Goal: Task Accomplishment & Management: Manage account settings

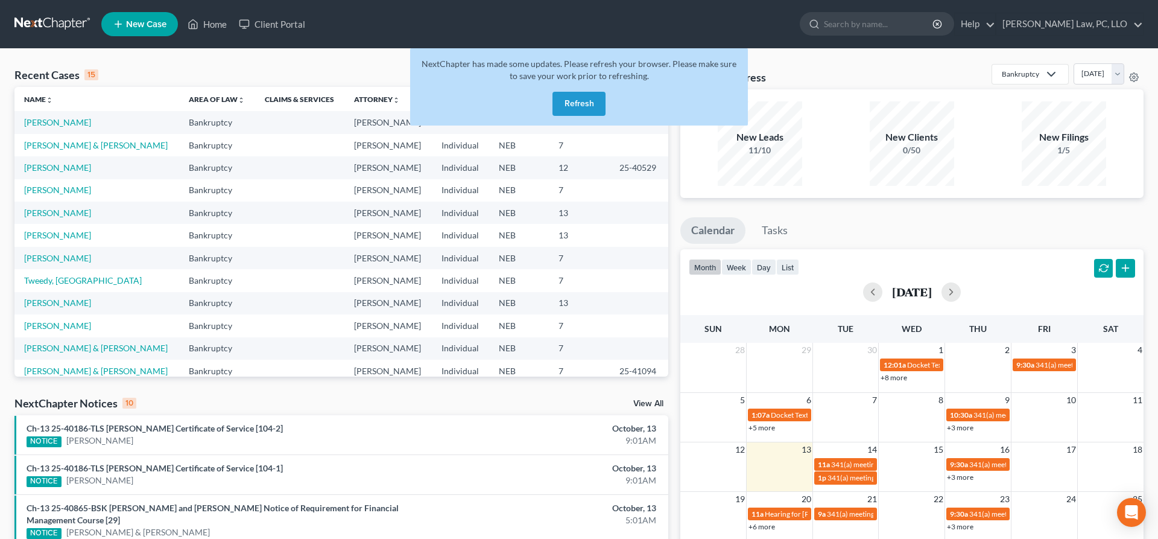
click at [580, 101] on button "Refresh" at bounding box center [579, 104] width 53 height 24
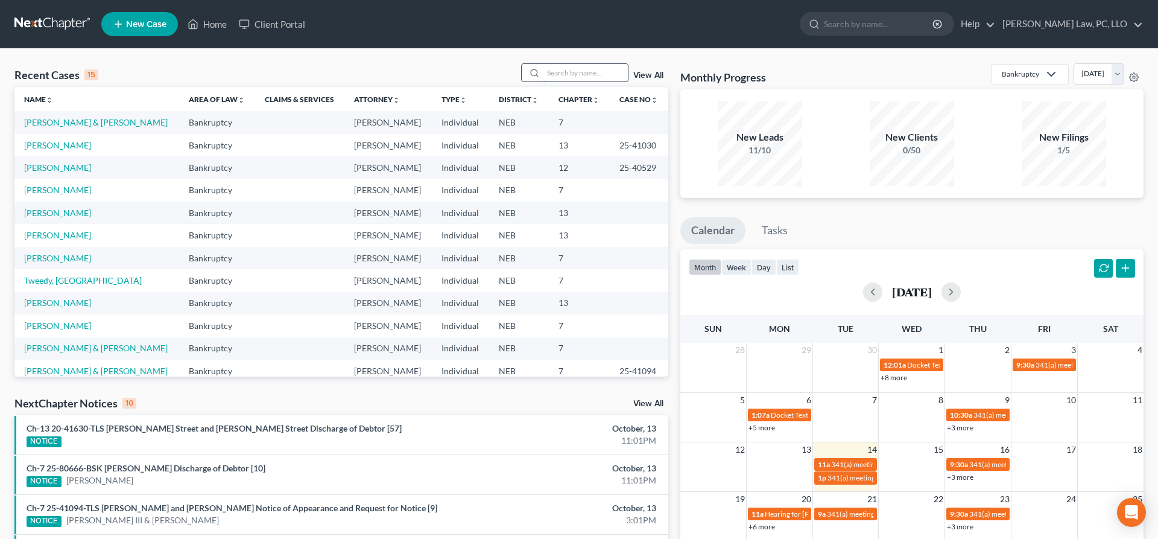
click at [543, 70] on input "search" at bounding box center [585, 72] width 84 height 17
type input "nilsen"
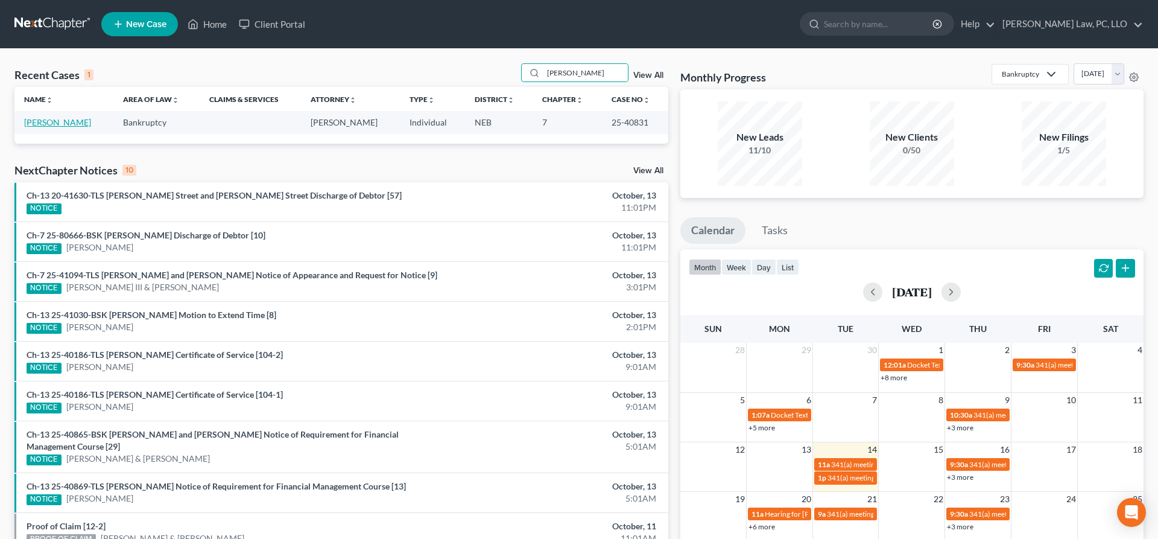
click at [54, 121] on link "Nilsen, Taylor" at bounding box center [57, 122] width 67 height 10
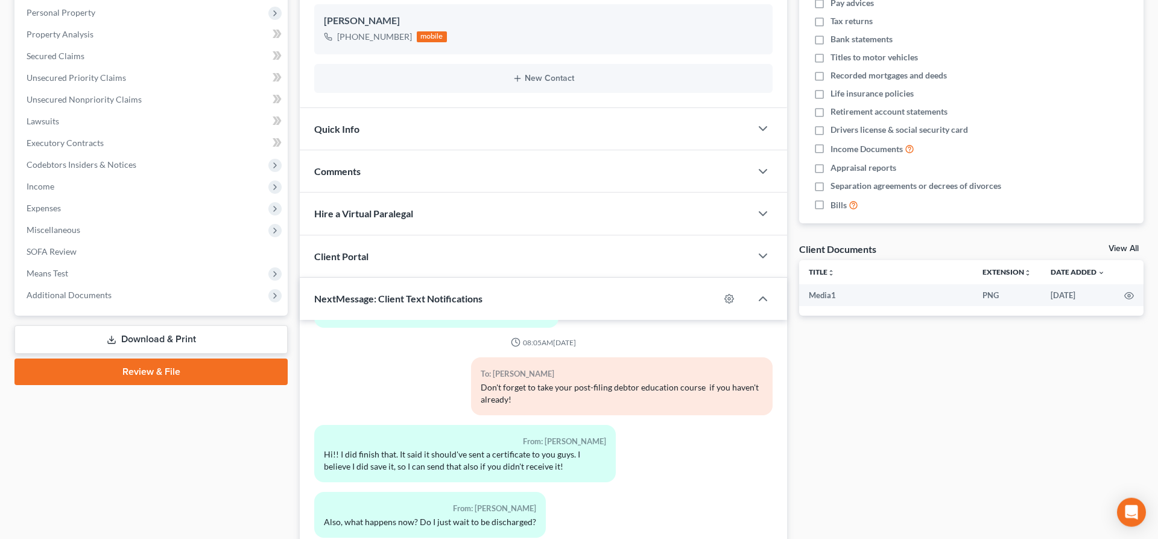
scroll to position [307, 0]
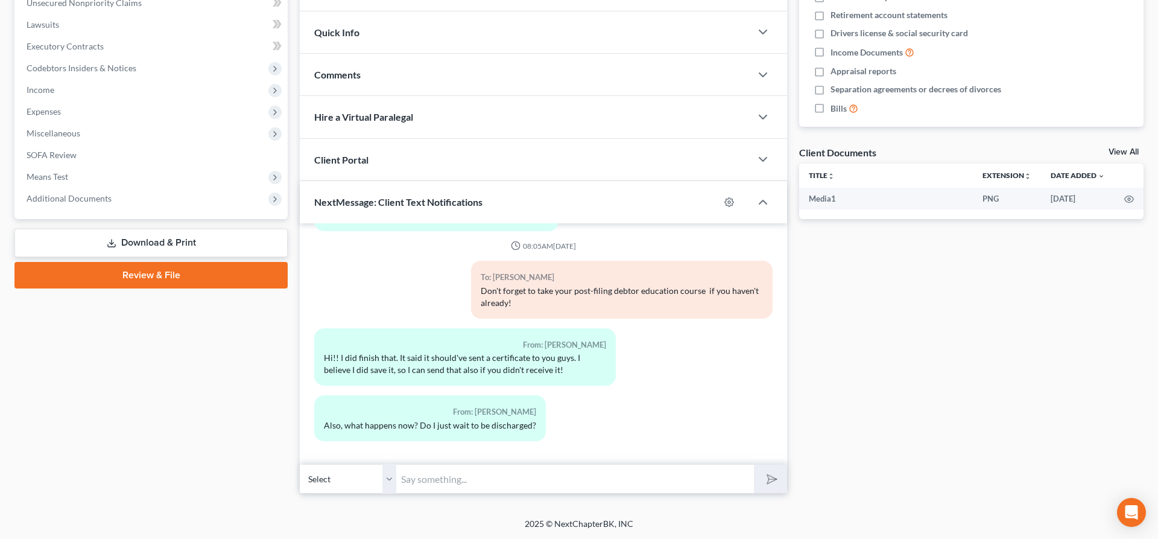
click at [578, 478] on input "text" at bounding box center [575, 479] width 358 height 30
type input "yes we have received; yes, should be discharged by 11/11/25"
click at [771, 477] on icon "submit" at bounding box center [769, 478] width 17 height 17
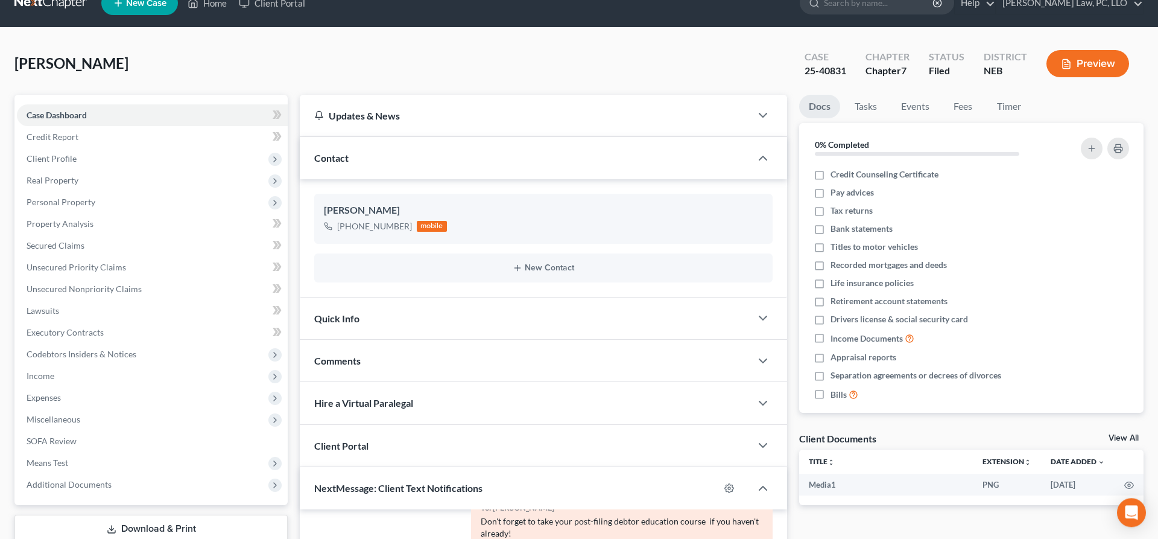
scroll to position [0, 0]
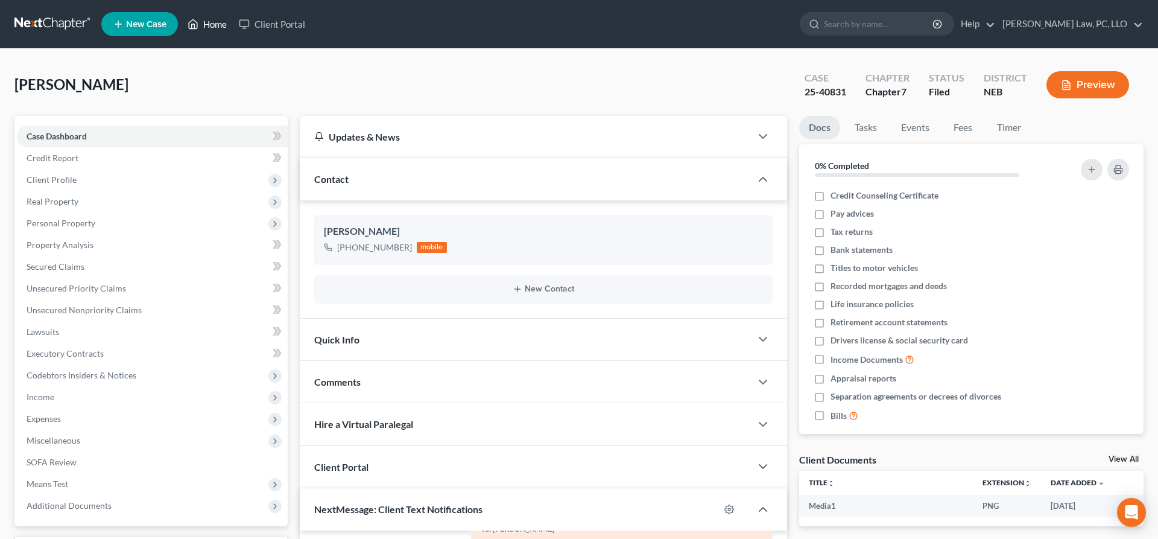
click at [208, 19] on link "Home" at bounding box center [207, 24] width 51 height 22
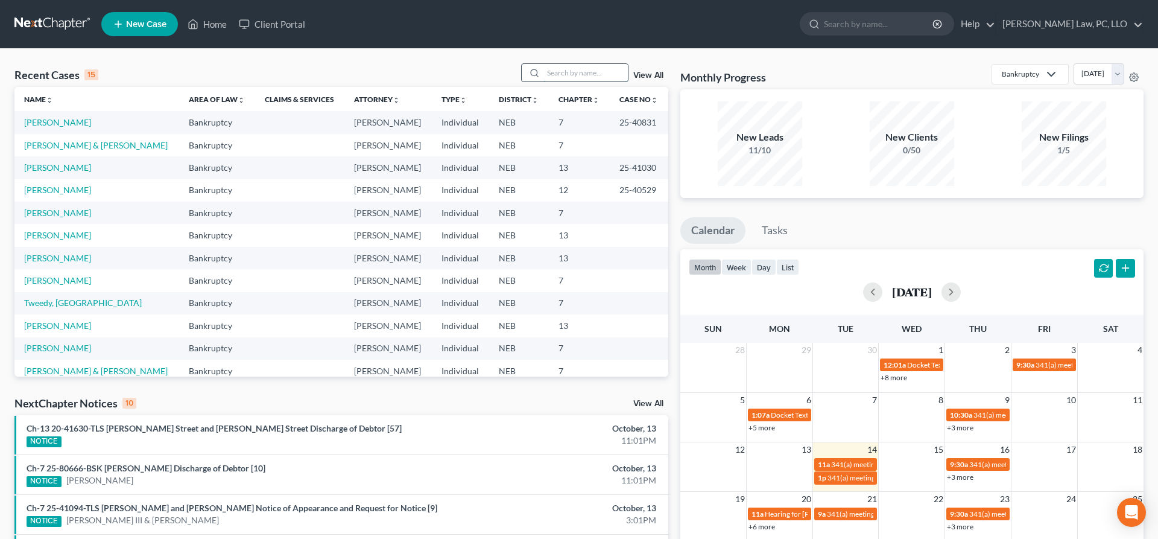
click at [571, 74] on input "search" at bounding box center [585, 72] width 84 height 17
type input "hauder"
click at [569, 71] on input "hauder" at bounding box center [585, 72] width 84 height 17
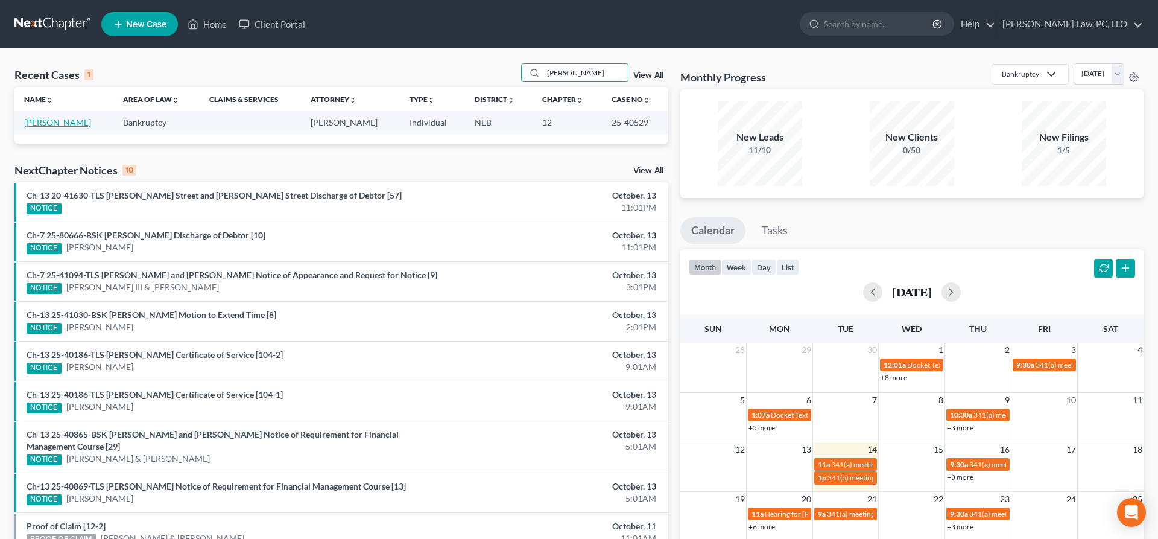
click at [68, 122] on link "[PERSON_NAME]" at bounding box center [57, 122] width 67 height 10
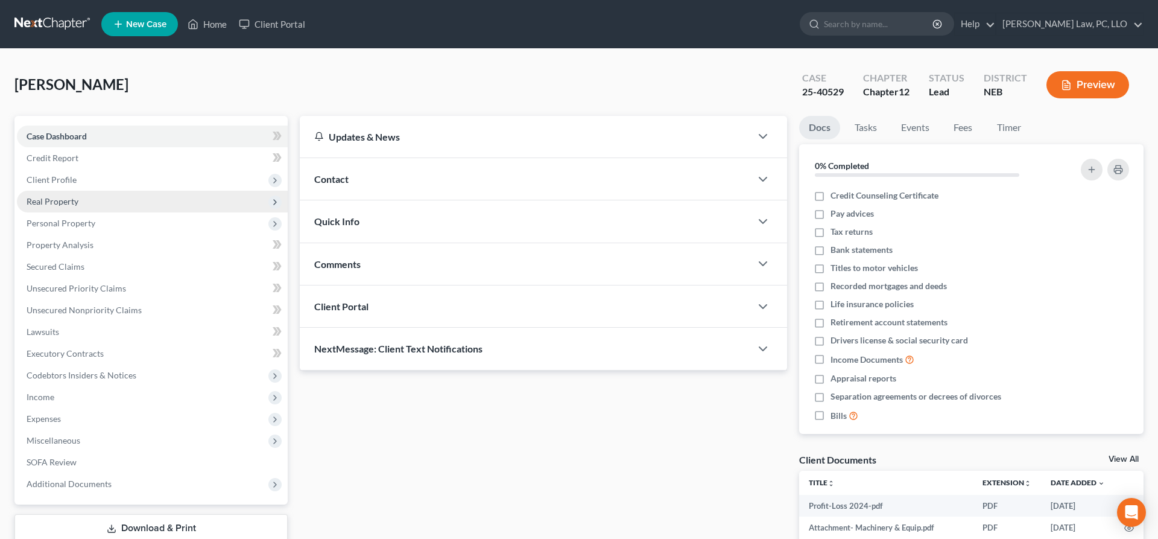
click at [74, 200] on span "Real Property" at bounding box center [53, 201] width 52 height 10
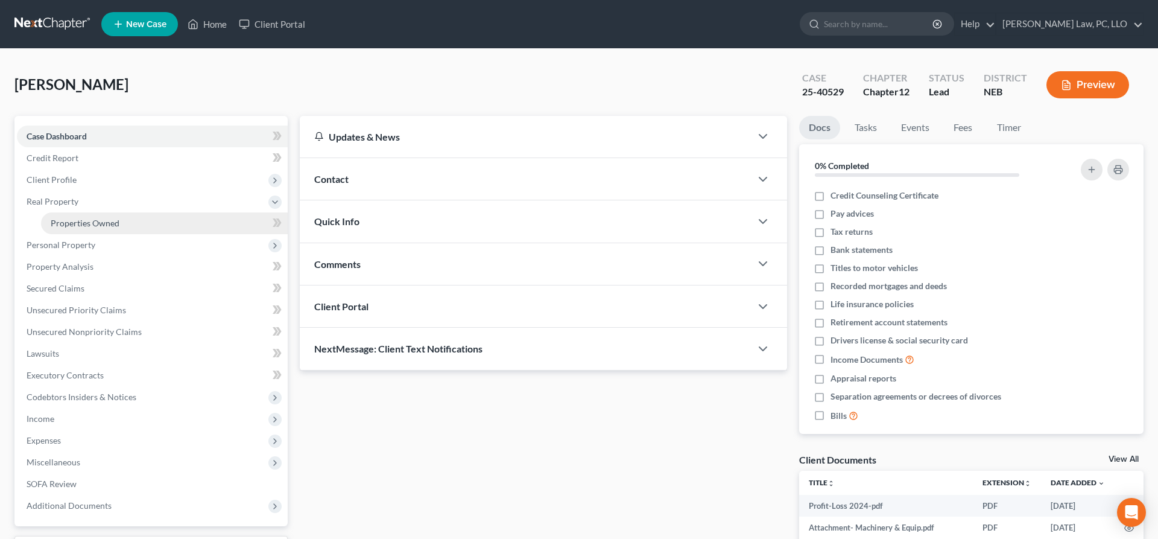
click at [97, 221] on span "Properties Owned" at bounding box center [85, 223] width 69 height 10
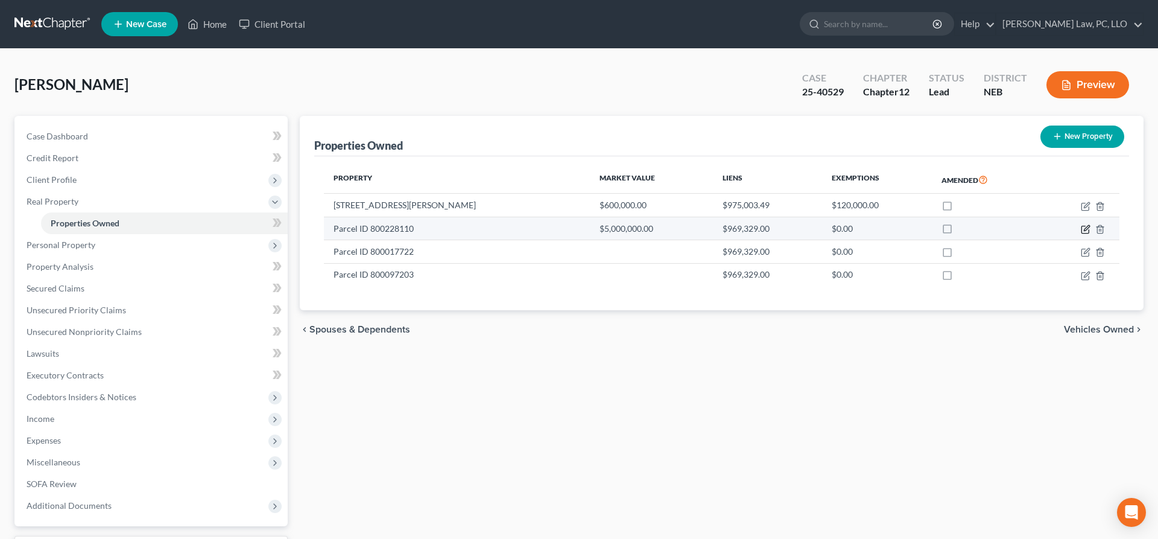
click at [1083, 228] on icon "button" at bounding box center [1086, 229] width 10 height 10
select select "30"
select select "79"
select select "0"
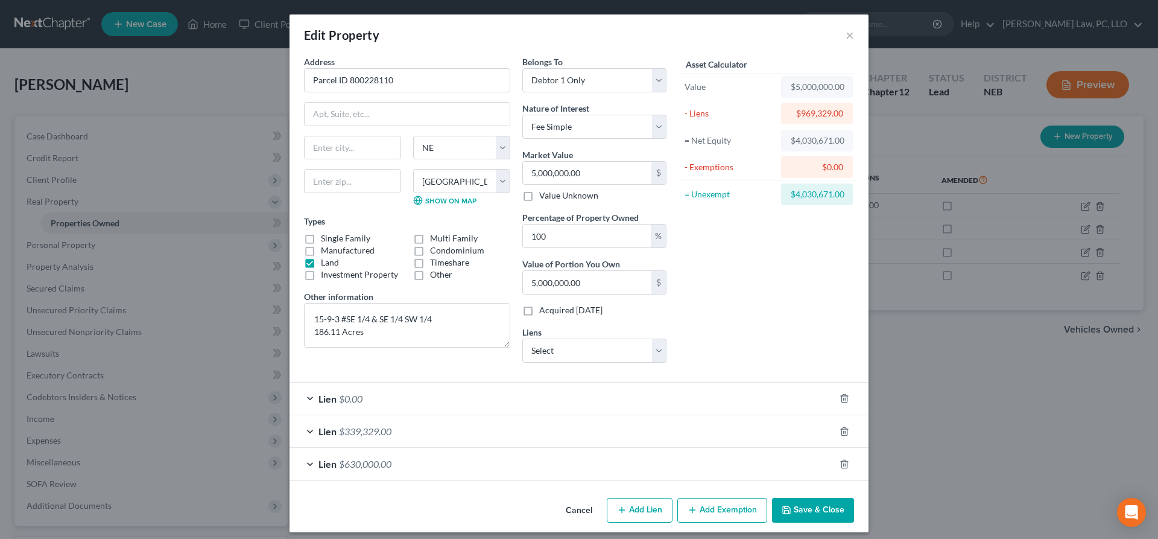
click at [584, 503] on button "Cancel" at bounding box center [579, 511] width 46 height 24
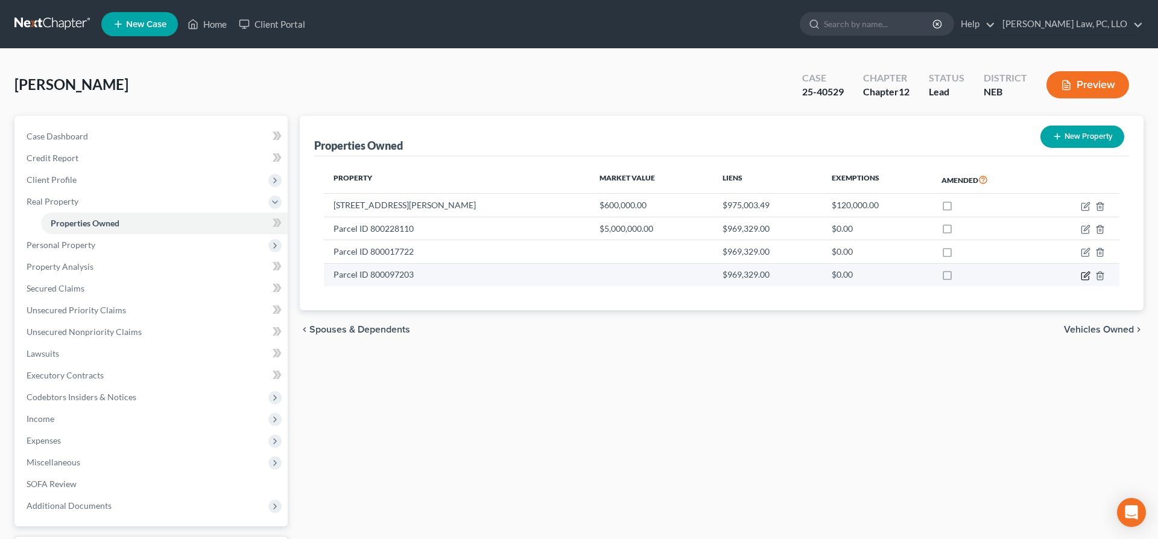
click at [1086, 274] on icon "button" at bounding box center [1086, 273] width 5 height 5
select select "30"
select select "79"
select select "0"
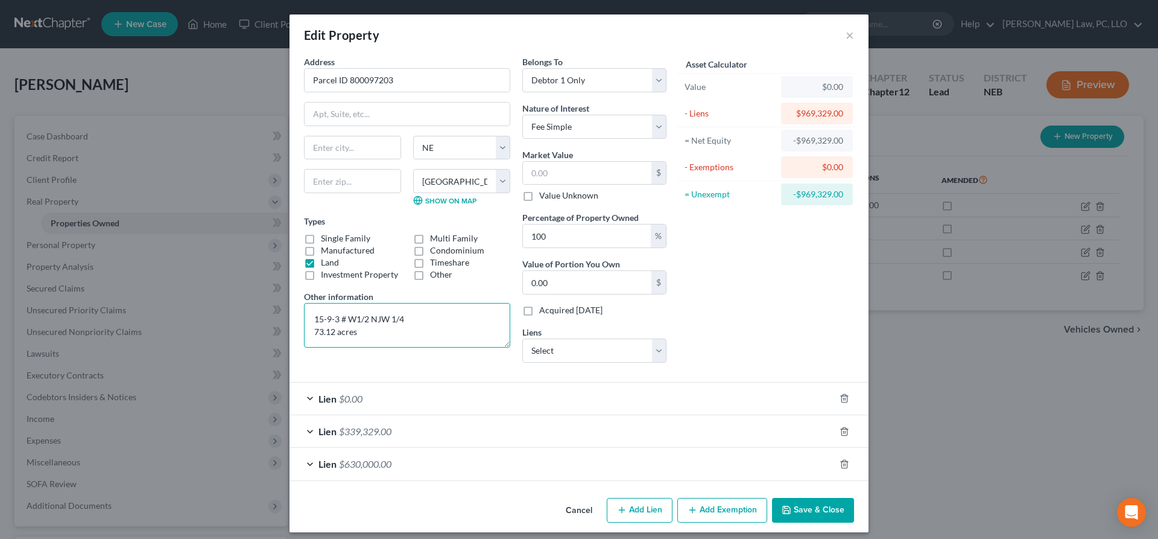
drag, startPoint x: 362, startPoint y: 328, endPoint x: 309, endPoint y: 322, distance: 52.8
click at [309, 322] on textarea "15-9-3 # W1/2 NJW 1/4 73.12 acres * all 3 land parcels valued together" at bounding box center [407, 325] width 206 height 45
click at [576, 512] on button "Cancel" at bounding box center [579, 511] width 46 height 24
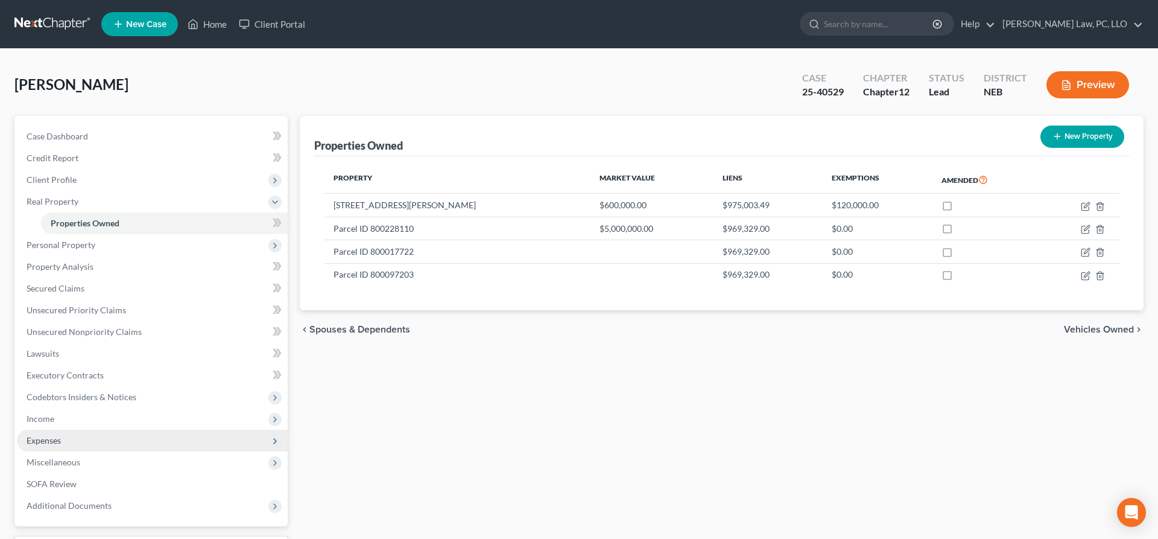
click at [88, 436] on span "Expenses" at bounding box center [152, 440] width 271 height 22
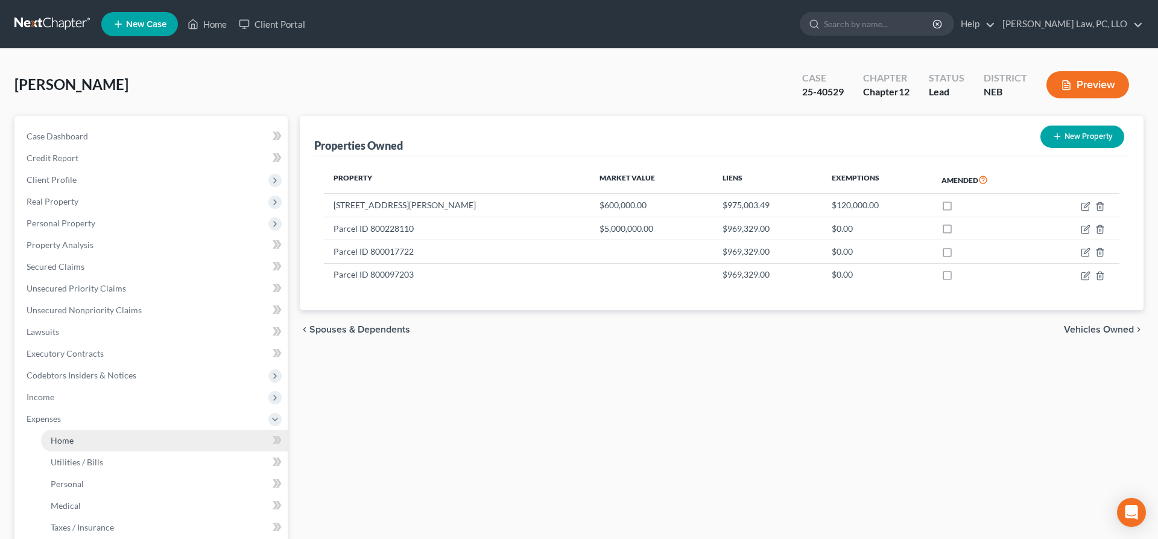
click at [100, 445] on link "Home" at bounding box center [164, 440] width 247 height 22
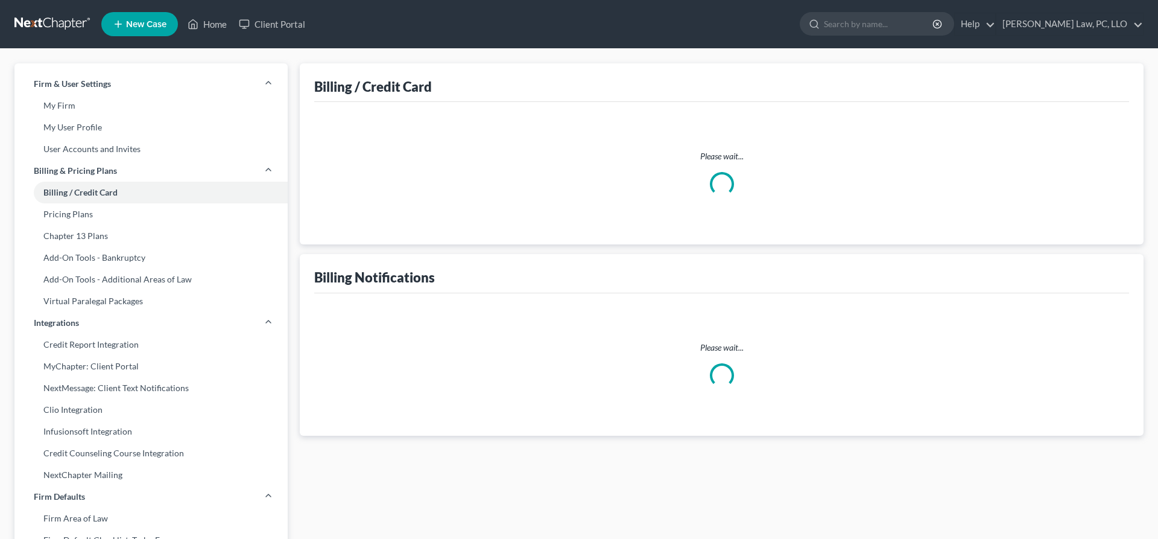
select select "30"
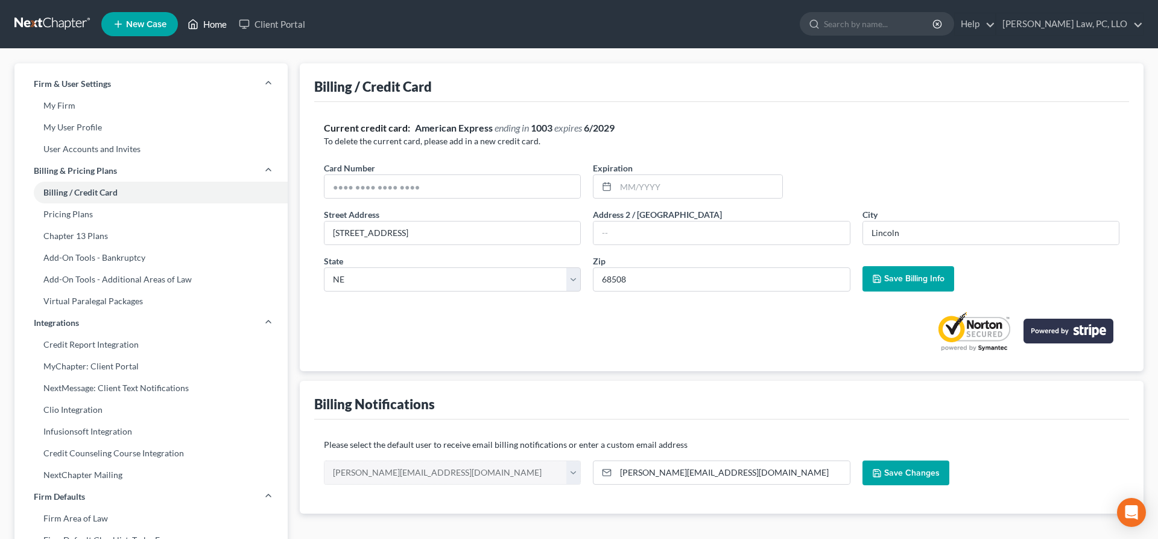
click at [217, 17] on link "Home" at bounding box center [207, 24] width 51 height 22
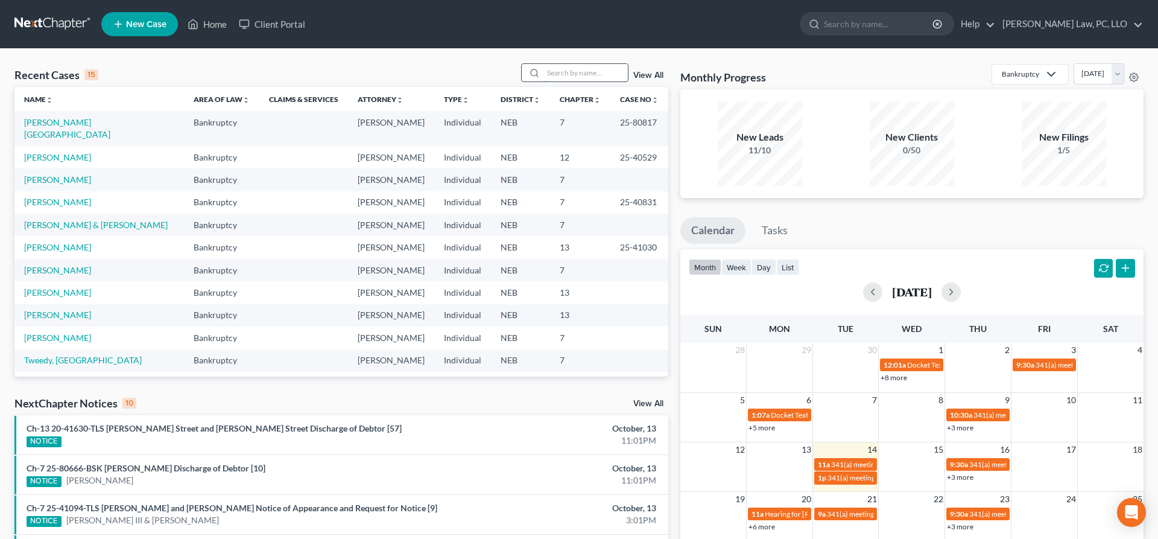
click at [556, 75] on input "search" at bounding box center [585, 72] width 84 height 17
type input "shaw"
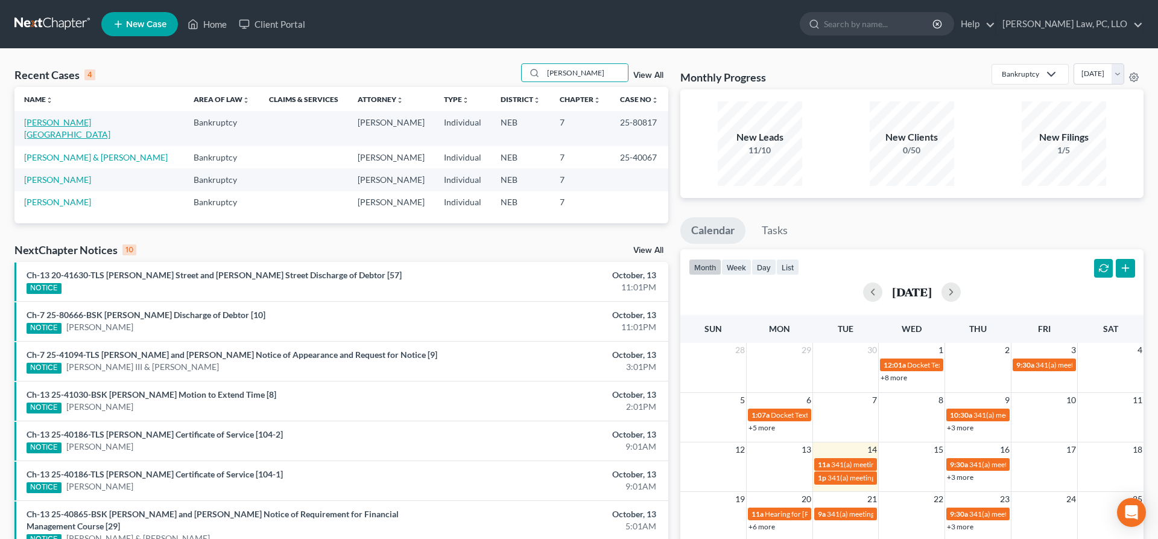
click at [49, 124] on link "Shaw, Chad" at bounding box center [67, 128] width 86 height 22
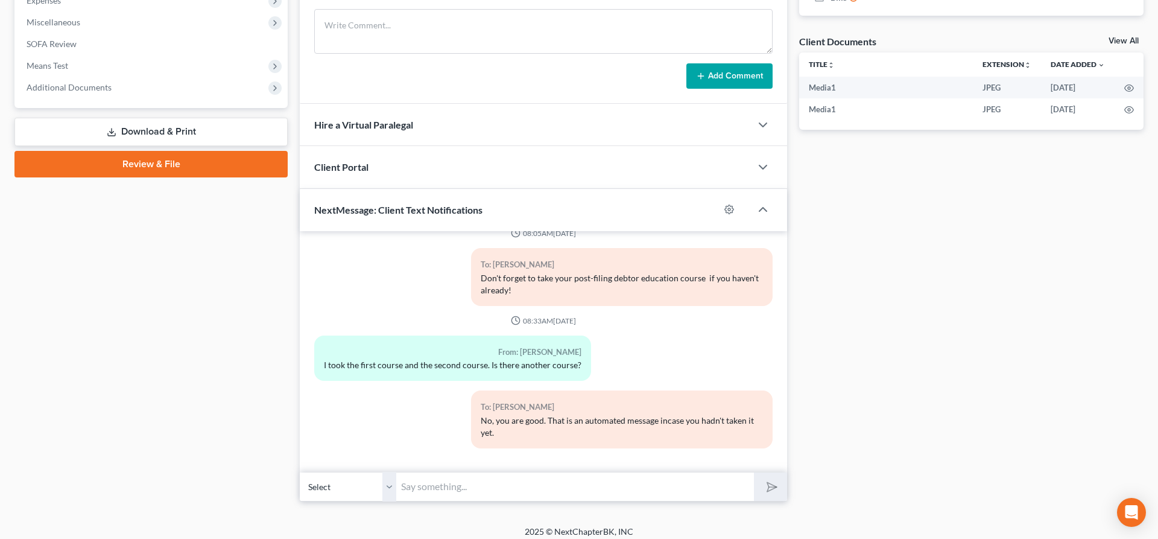
scroll to position [426, 0]
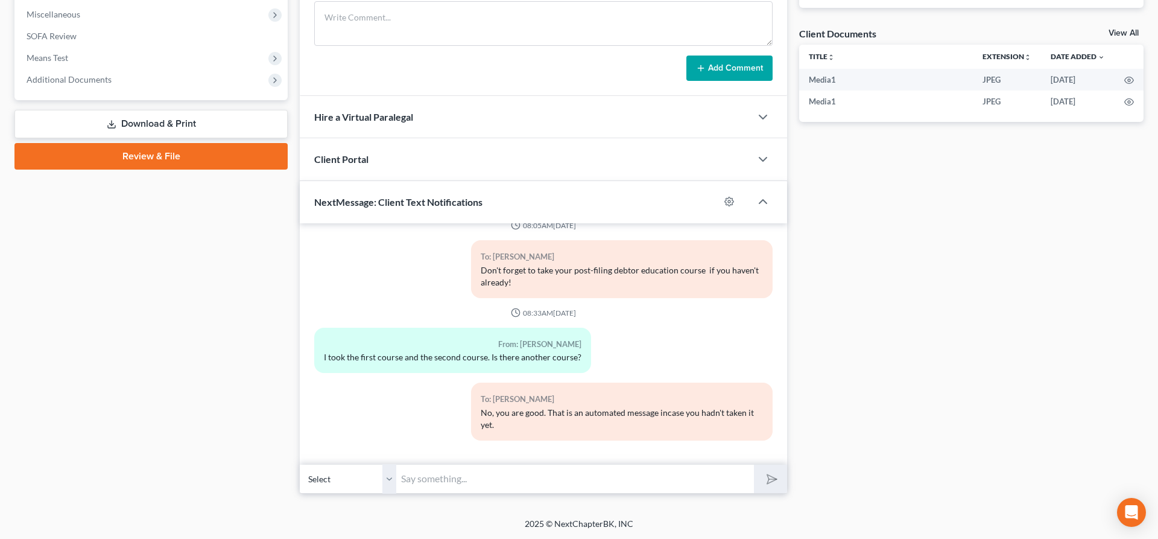
click at [522, 474] on input "text" at bounding box center [575, 479] width 358 height 30
type input "N"
